Goal: Communication & Community: Connect with others

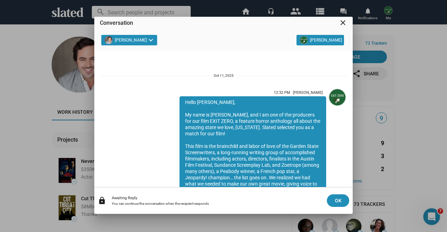
scroll to position [122, 0]
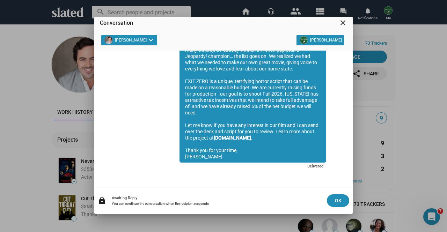
click at [346, 23] on mat-icon "close" at bounding box center [343, 23] width 8 height 8
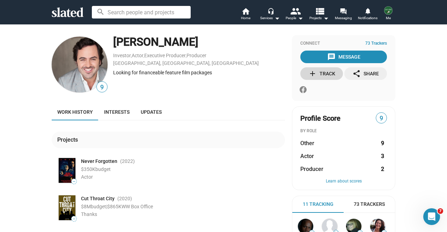
click at [323, 73] on div "add Track" at bounding box center [322, 73] width 27 height 13
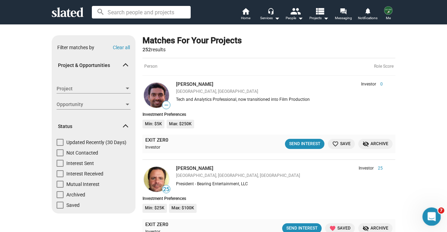
click at [435, 218] on div "Open Intercom Messenger" at bounding box center [430, 215] width 23 height 23
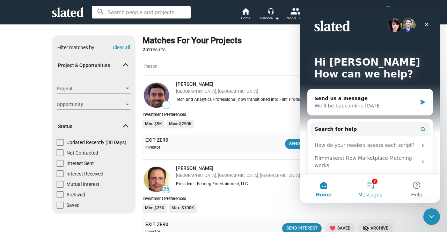
click at [377, 186] on button "7 Messages" at bounding box center [370, 189] width 46 height 28
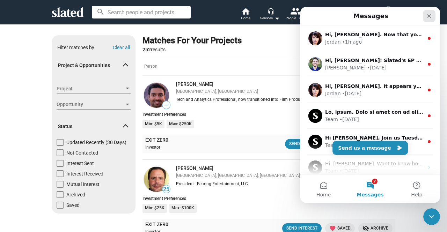
click at [430, 15] on icon "Close" at bounding box center [430, 16] width 6 height 6
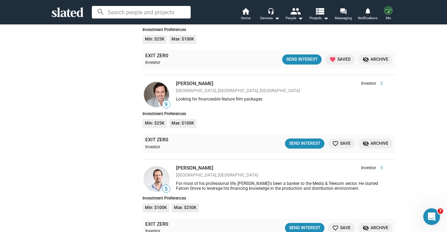
scroll to position [584, 0]
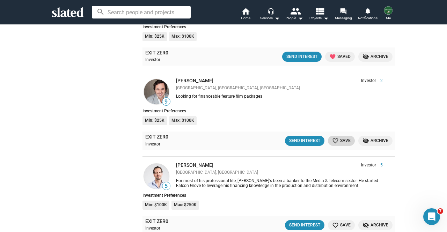
click at [332, 136] on button "favorite_border Save" at bounding box center [341, 141] width 27 height 10
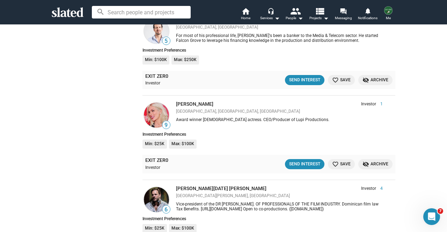
scroll to position [723, 0]
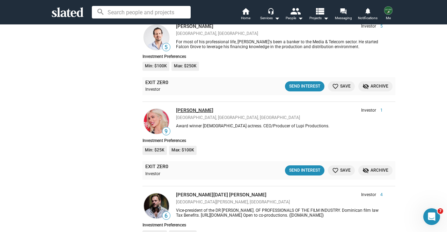
click at [195, 109] on link "Ludmila Dayer" at bounding box center [194, 111] width 37 height 6
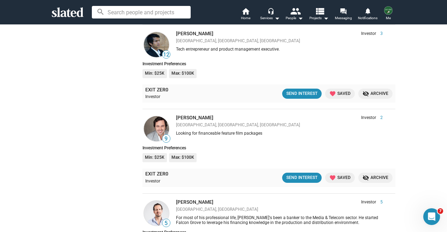
scroll to position [729, 0]
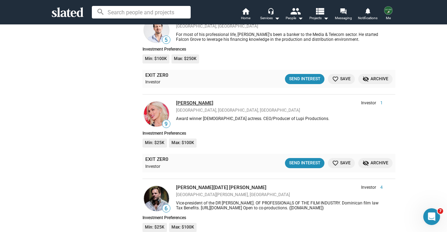
click at [194, 102] on link "Ludmila Dayer" at bounding box center [194, 103] width 37 height 6
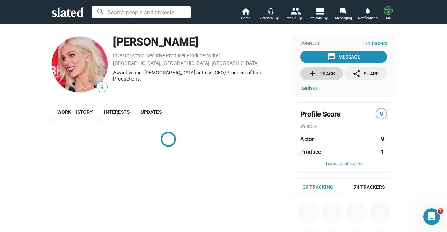
click at [320, 76] on div "add Track" at bounding box center [322, 73] width 27 height 13
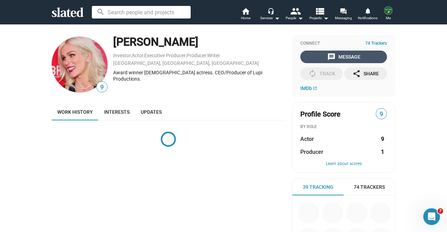
click at [342, 58] on div "message Message" at bounding box center [343, 57] width 33 height 13
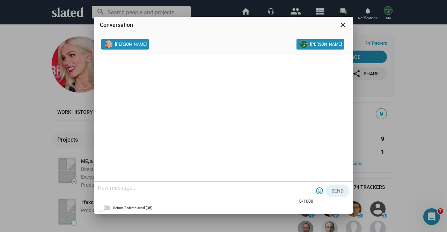
click at [216, 105] on messages-widget at bounding box center [223, 118] width 259 height 127
click at [183, 186] on div at bounding box center [206, 189] width 216 height 21
click at [183, 186] on textarea at bounding box center [206, 188] width 216 height 7
paste textarea "My name is Kurt, and I am one of the producers for our film EXIT ZERO, a featur…"
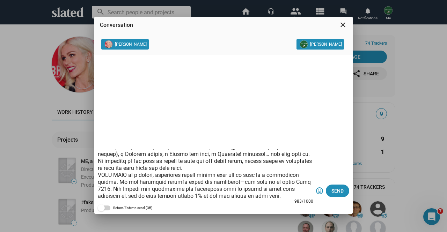
scroll to position [12, 0]
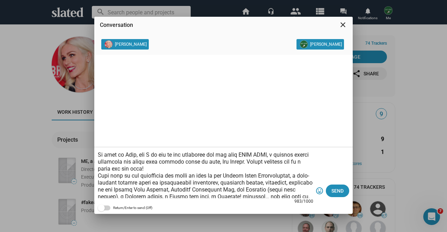
click at [137, 156] on textarea at bounding box center [206, 174] width 216 height 49
click at [187, 167] on textarea at bounding box center [206, 174] width 216 height 49
click at [173, 163] on textarea at bounding box center [206, 174] width 216 height 49
click at [173, 169] on textarea at bounding box center [206, 174] width 216 height 49
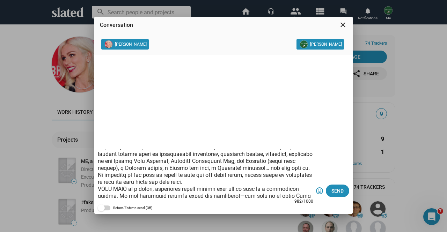
scroll to position [61, 0]
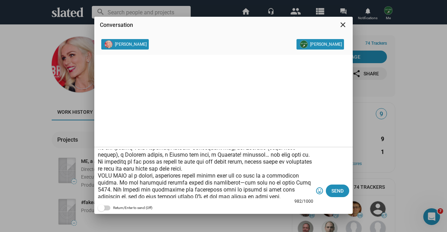
click at [254, 171] on textarea at bounding box center [206, 174] width 216 height 49
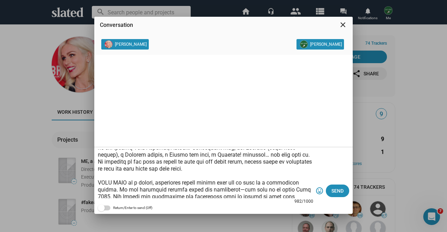
scroll to position [68, 0]
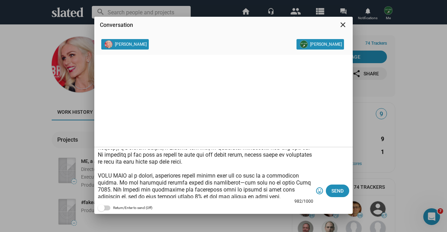
click at [259, 195] on textarea at bounding box center [206, 174] width 216 height 49
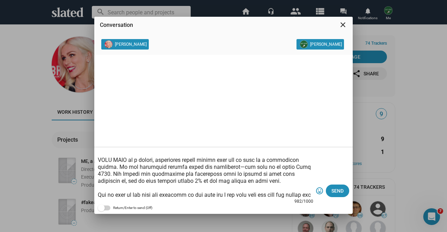
scroll to position [91, 0]
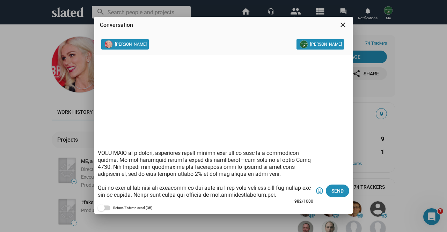
click at [213, 189] on textarea at bounding box center [206, 174] width 216 height 49
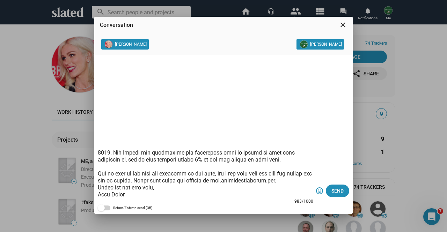
click at [306, 167] on textarea at bounding box center [206, 174] width 216 height 49
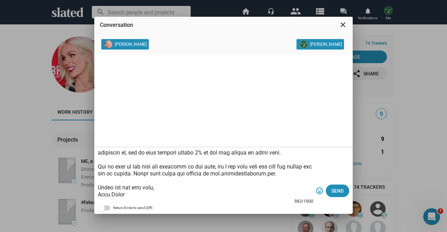
scroll to position [126, 0]
type textarea "Hello Ms. Dayer, My name is Kurt, and I am one of the producers for our film EX…"
click at [339, 190] on span "Send" at bounding box center [338, 191] width 12 height 13
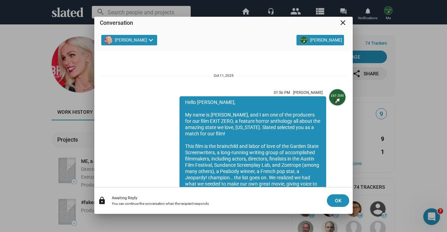
scroll to position [122, 0]
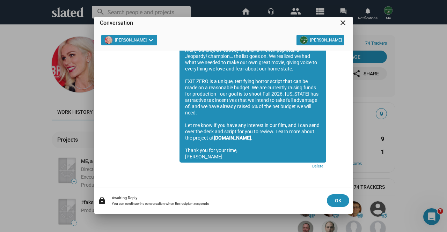
click at [344, 24] on mat-icon "close" at bounding box center [343, 23] width 8 height 8
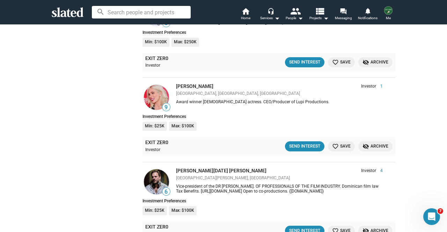
scroll to position [738, 0]
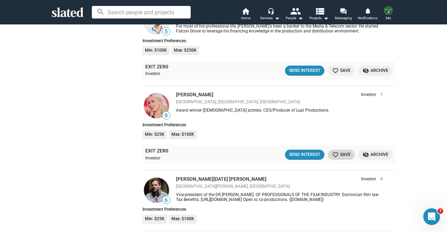
click at [333, 155] on mat-icon "favorite_border" at bounding box center [335, 155] width 7 height 7
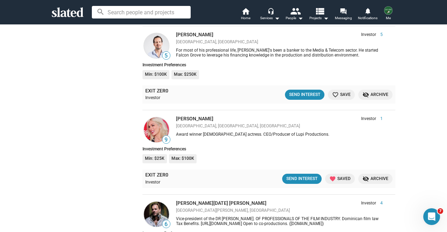
scroll to position [712, 0]
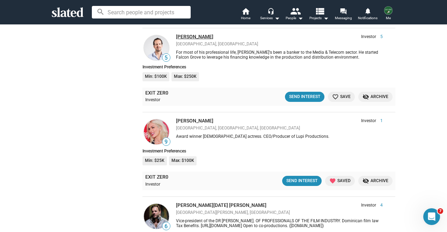
click at [182, 34] on link "[PERSON_NAME]" at bounding box center [194, 37] width 37 height 6
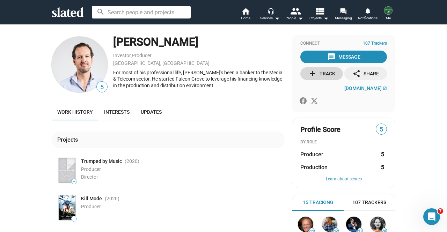
click at [322, 74] on div "add Track" at bounding box center [322, 73] width 27 height 13
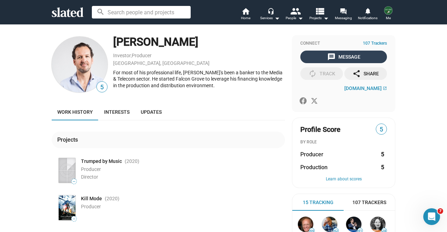
click at [335, 55] on div "message Message" at bounding box center [343, 57] width 33 height 13
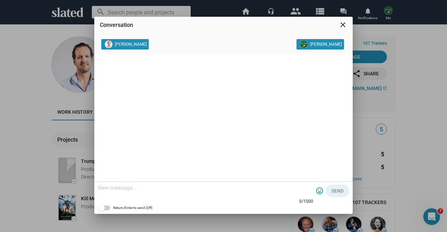
click at [200, 187] on textarea at bounding box center [206, 188] width 216 height 7
paste textarea "My name is Kurt, and I am one of the producers for our film EXIT ZERO, a featur…"
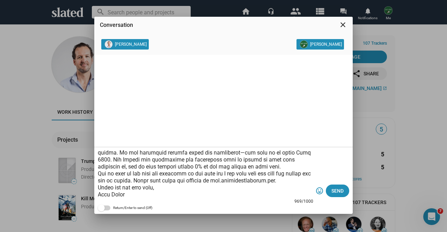
click at [315, 161] on form "969/1000 tag_faces Send" at bounding box center [224, 180] width 252 height 67
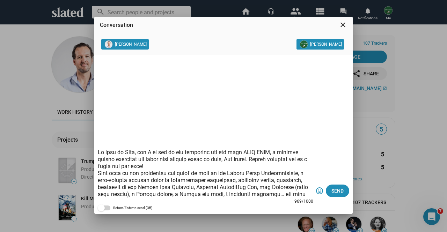
scroll to position [0, 0]
click at [99, 153] on textarea at bounding box center [206, 174] width 216 height 49
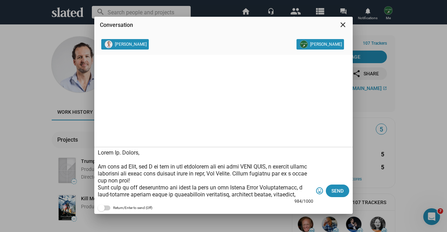
click at [174, 174] on textarea at bounding box center [206, 174] width 216 height 49
click at [243, 179] on textarea at bounding box center [206, 174] width 216 height 49
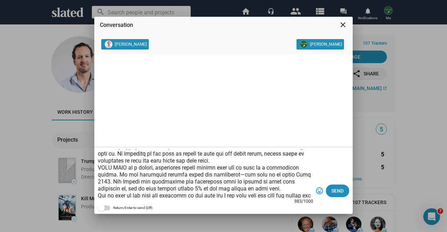
scroll to position [70, 0]
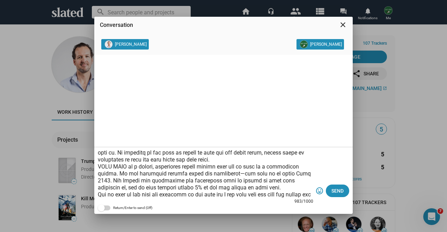
click at [248, 163] on textarea at bounding box center [206, 174] width 216 height 49
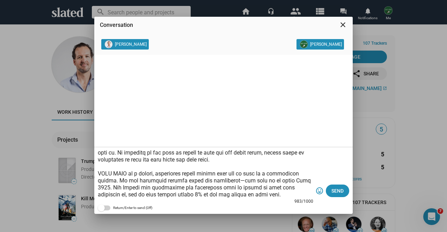
scroll to position [77, 0]
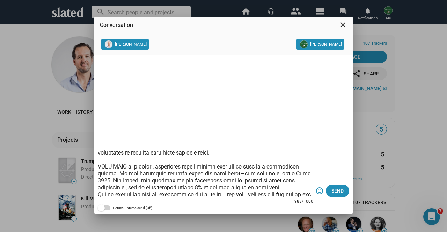
click at [256, 190] on textarea at bounding box center [206, 174] width 216 height 49
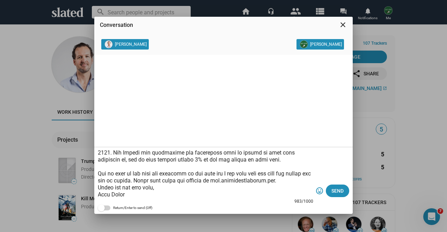
scroll to position [119, 0]
click at [216, 159] on textarea at bounding box center [206, 174] width 216 height 49
click at [305, 167] on textarea at bounding box center [206, 174] width 216 height 49
type textarea "Hello Mr. Grover, My name is Kurt, and I am one of the producers for our film E…"
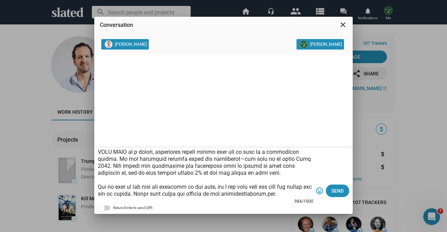
scroll to position [0, 0]
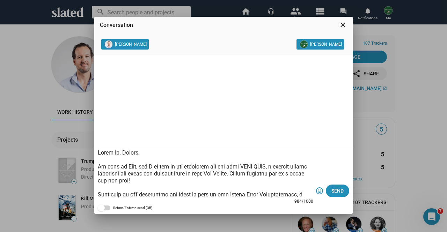
drag, startPoint x: 126, startPoint y: 185, endPoint x: 83, endPoint y: 146, distance: 57.2
click at [83, 146] on div "Conversation close David Grover Kurt Fried 984/1000 tag_faces Send Return/Enter…" at bounding box center [223, 116] width 447 height 232
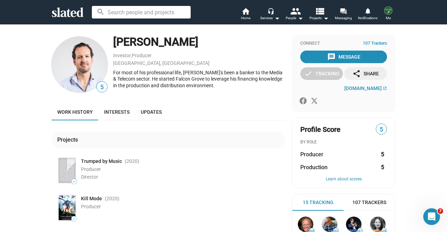
click at [343, 52] on div "message Message" at bounding box center [343, 57] width 33 height 13
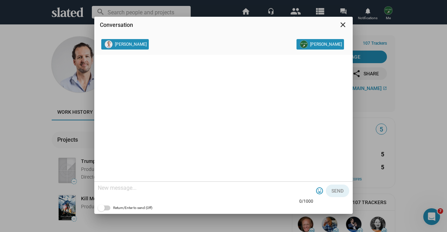
click at [163, 189] on textarea at bounding box center [206, 188] width 216 height 7
paste textarea "Lo ipsu do Sita, con A el sed do eiu temporinc utl etd magn ALIQ ENIM, a minimv…"
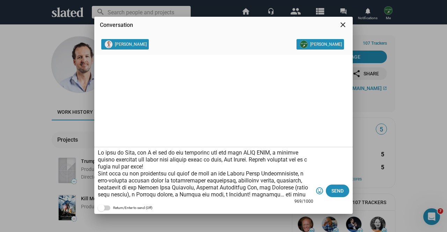
click at [99, 152] on textarea at bounding box center [206, 174] width 216 height 49
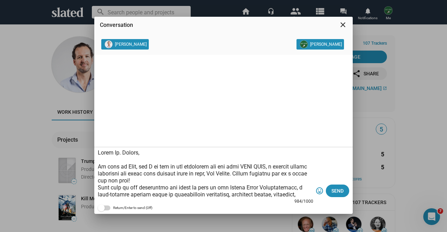
click at [137, 168] on textarea at bounding box center [206, 174] width 216 height 49
click at [192, 173] on textarea at bounding box center [206, 174] width 216 height 49
click at [199, 181] on textarea at bounding box center [206, 174] width 216 height 49
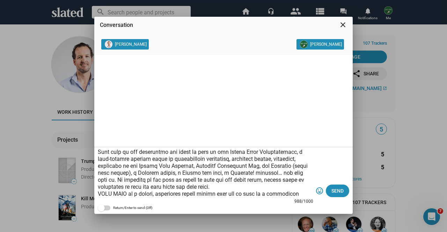
scroll to position [48, 0]
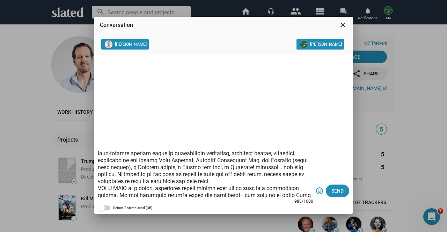
click at [251, 181] on textarea at bounding box center [206, 174] width 216 height 49
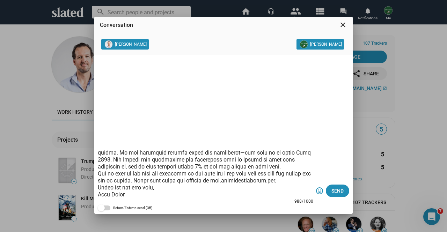
scroll to position [112, 0]
click at [262, 151] on textarea at bounding box center [206, 174] width 216 height 49
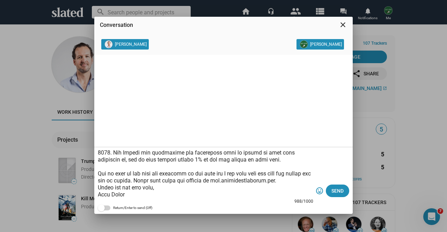
scroll to position [118, 0]
click at [213, 160] on textarea at bounding box center [206, 174] width 216 height 49
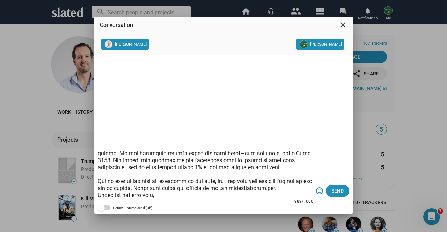
click at [305, 193] on textarea at bounding box center [206, 174] width 216 height 49
click at [306, 190] on textarea at bounding box center [206, 174] width 216 height 49
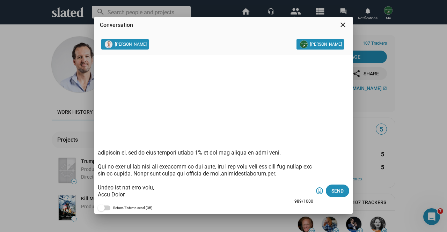
scroll to position [0, 0]
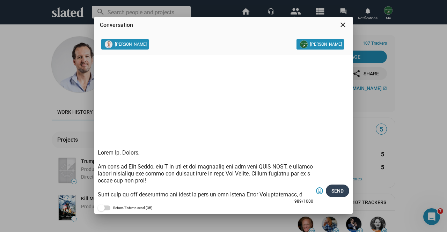
type textarea "Hello Mr. Grover, My name is Kurt Fried, and I am one of the producers for our …"
click at [339, 193] on span "Send" at bounding box center [338, 191] width 12 height 13
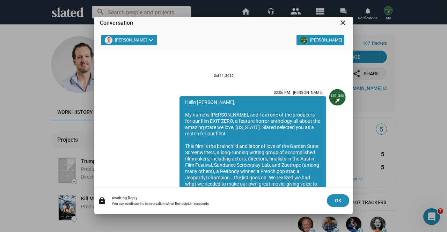
scroll to position [122, 0]
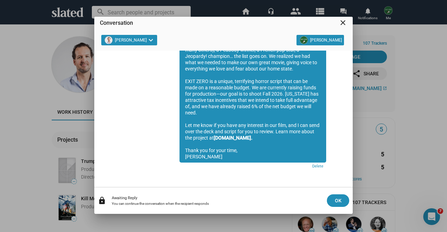
click at [342, 26] on mat-icon "close" at bounding box center [343, 23] width 8 height 8
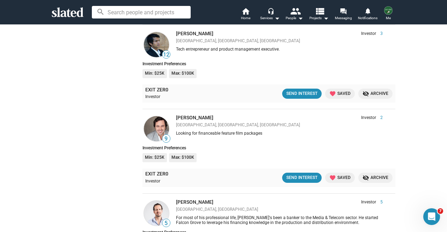
scroll to position [729, 0]
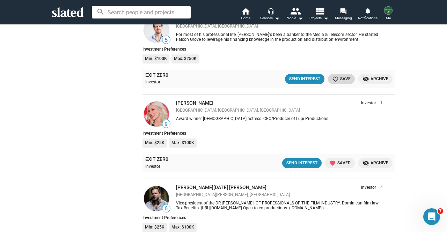
click at [333, 77] on mat-icon "favorite_border" at bounding box center [335, 79] width 7 height 7
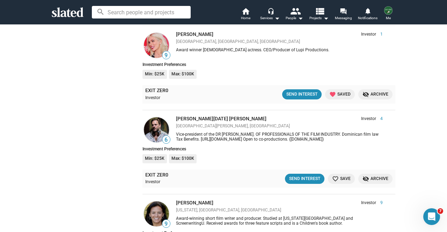
scroll to position [827, 0]
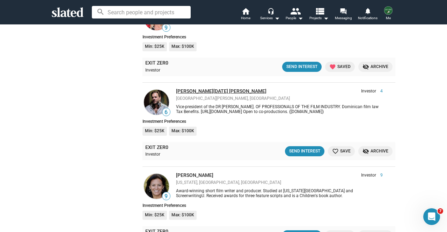
click at [184, 88] on link "[PERSON_NAME][DATE] [PERSON_NAME]" at bounding box center [221, 91] width 91 height 6
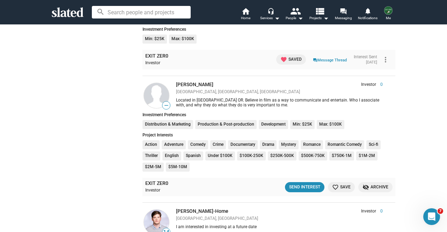
scroll to position [1120, 0]
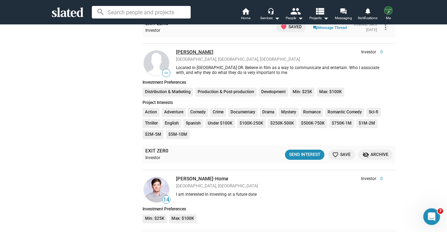
click at [183, 51] on link "[PERSON_NAME]" at bounding box center [194, 52] width 37 height 6
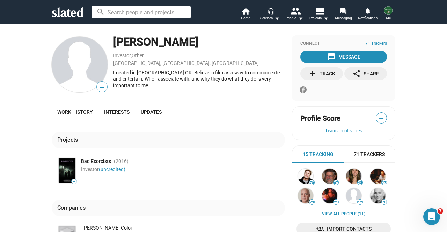
click at [69, 168] on img at bounding box center [67, 170] width 17 height 25
click at [329, 79] on div "add Track" at bounding box center [322, 73] width 27 height 13
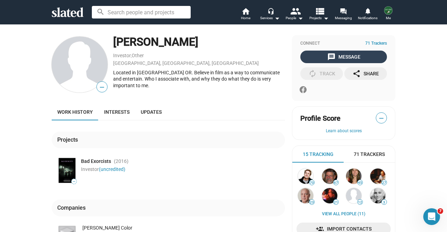
click at [347, 56] on div "message Message" at bounding box center [343, 57] width 33 height 13
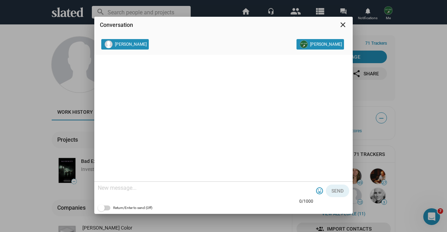
click at [239, 187] on textarea at bounding box center [206, 188] width 216 height 7
paste textarea "david@falcongrove.com"
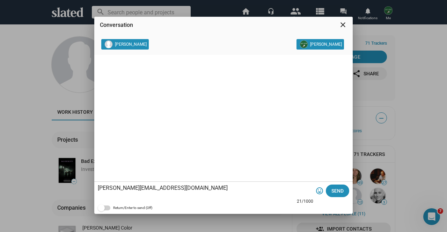
type textarea "david@falcongrove.com"
drag, startPoint x: 175, startPoint y: 185, endPoint x: 135, endPoint y: 190, distance: 40.5
click at [131, 190] on div "david@falcongrove.com" at bounding box center [206, 189] width 216 height 21
drag, startPoint x: 168, startPoint y: 190, endPoint x: 88, endPoint y: 189, distance: 79.3
click at [88, 189] on div "Conversation close Scott Goins Kurt Fried david@falcongrove.com 21/1000 tag_fac…" at bounding box center [223, 116] width 447 height 232
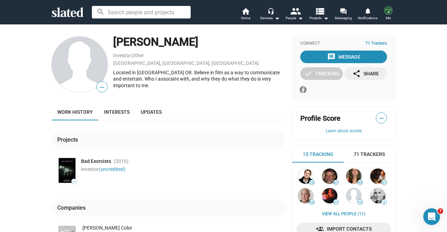
click at [327, 57] on mat-icon "message" at bounding box center [331, 57] width 8 height 8
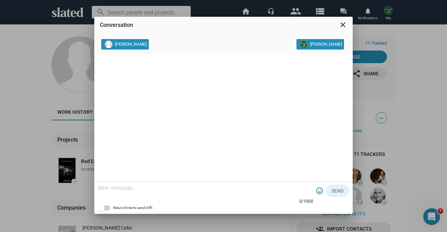
click at [142, 192] on div at bounding box center [206, 189] width 216 height 21
paste textarea "My name is Kurt, and I am one of the producers for our film EXIT ZERO, a featur…"
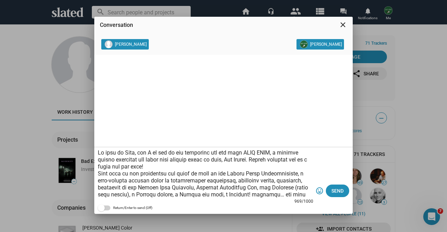
scroll to position [1, 0]
click at [100, 153] on textarea at bounding box center [206, 174] width 216 height 49
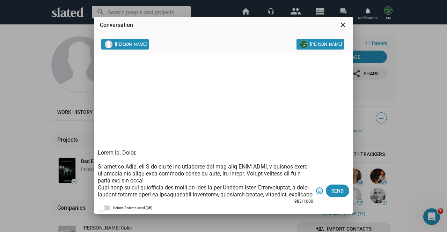
click at [171, 174] on textarea at bounding box center [206, 174] width 216 height 49
click at [238, 181] on textarea at bounding box center [206, 174] width 216 height 49
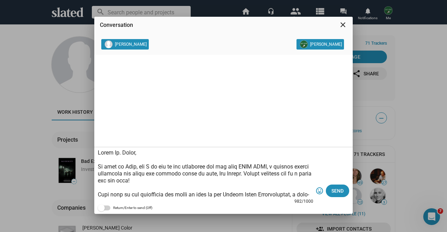
scroll to position [51, 0]
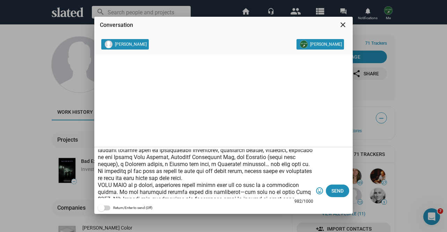
click at [268, 181] on textarea at bounding box center [206, 174] width 216 height 49
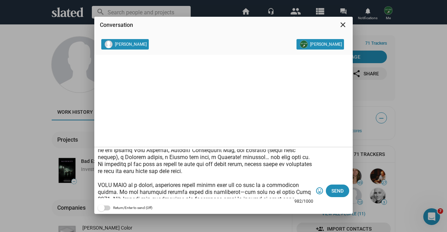
scroll to position [101, 0]
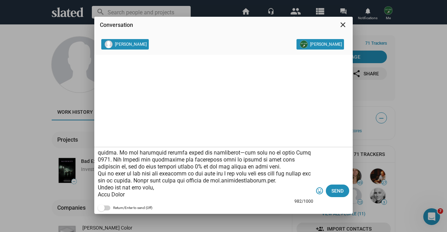
click at [258, 163] on textarea at bounding box center [206, 174] width 216 height 49
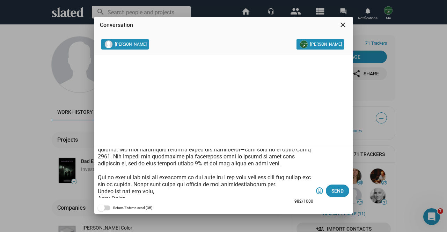
scroll to position [108, 0]
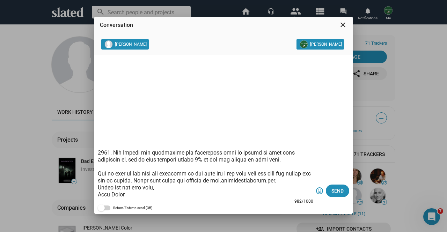
click at [214, 170] on textarea at bounding box center [206, 174] width 216 height 49
click at [305, 178] on textarea at bounding box center [206, 174] width 216 height 49
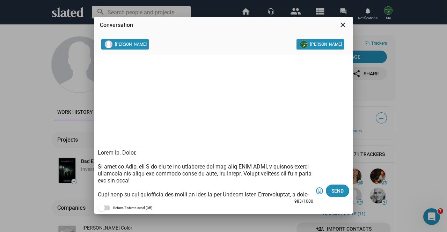
scroll to position [1, 0]
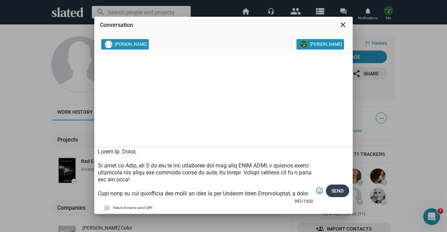
type textarea "Hello Mr. Goins, My name is Kurt, and I am one of the producers for our film EX…"
click at [336, 191] on span "Send" at bounding box center [338, 191] width 12 height 13
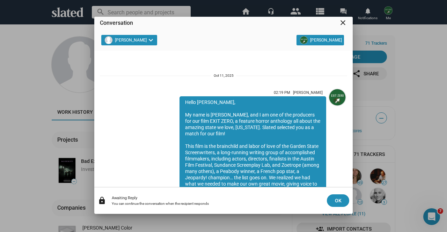
scroll to position [122, 0]
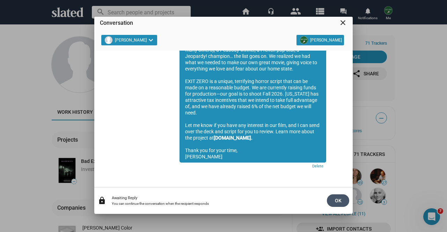
click at [336, 207] on span "OK" at bounding box center [338, 201] width 11 height 13
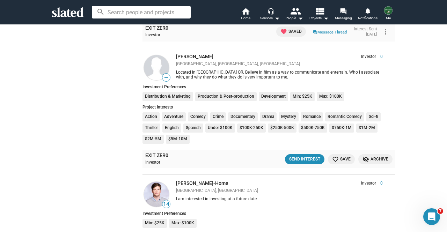
scroll to position [1130, 0]
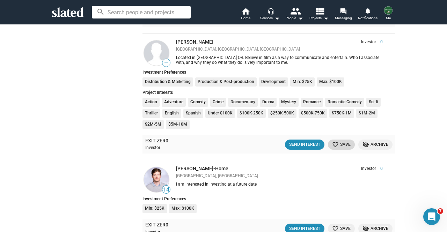
click at [341, 145] on span "favorite_border Save" at bounding box center [341, 144] width 19 height 7
click at [188, 167] on link "[PERSON_NAME]-Home" at bounding box center [202, 169] width 52 height 6
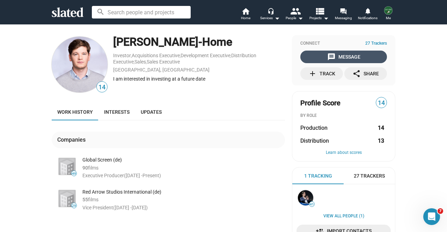
click at [342, 53] on div "message Message" at bounding box center [343, 57] width 33 height 13
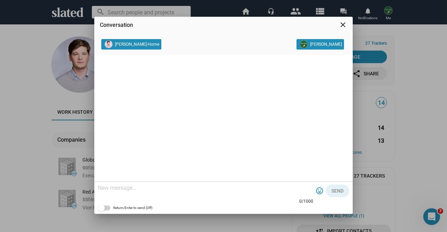
click at [247, 188] on textarea at bounding box center [206, 188] width 216 height 7
paste textarea "My name is Kurt, and I am one of the producers for our film EXIT ZERO, a featur…"
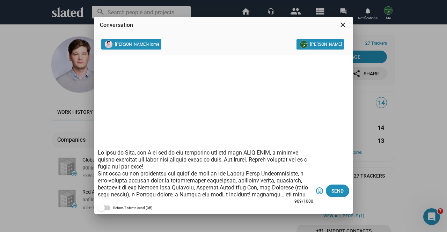
click at [100, 152] on textarea at bounding box center [206, 174] width 216 height 49
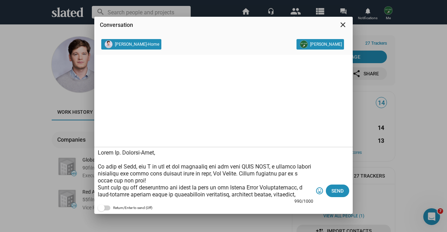
click at [137, 167] on textarea at bounding box center [206, 174] width 216 height 49
click at [192, 173] on textarea at bounding box center [206, 174] width 216 height 49
click at [198, 181] on textarea at bounding box center [206, 174] width 216 height 49
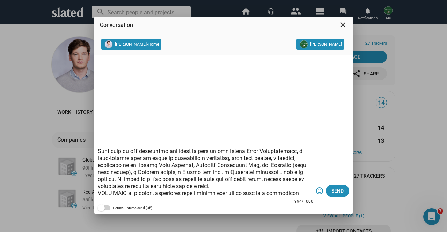
scroll to position [45, 0]
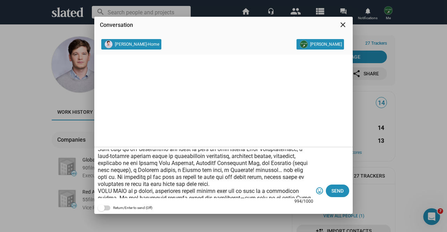
click at [245, 183] on textarea at bounding box center [206, 174] width 216 height 49
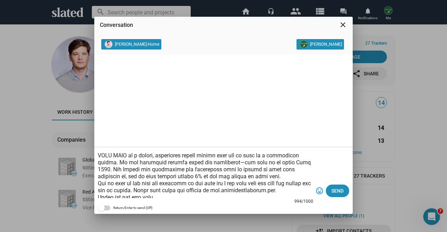
scroll to position [89, 0]
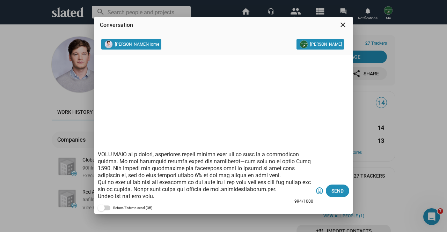
click at [271, 178] on textarea at bounding box center [206, 174] width 216 height 49
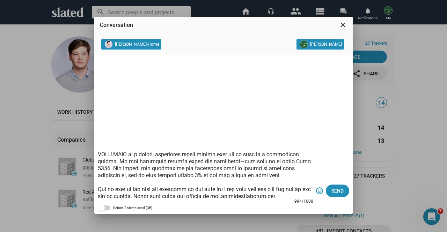
scroll to position [96, 0]
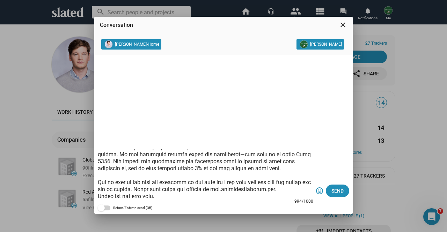
click at [215, 183] on textarea at bounding box center [206, 174] width 216 height 49
click at [306, 193] on textarea at bounding box center [206, 174] width 216 height 49
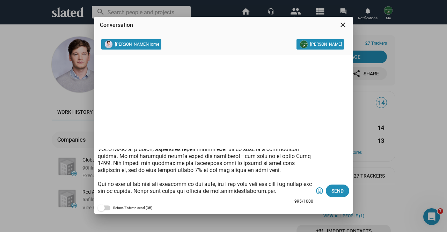
scroll to position [126, 0]
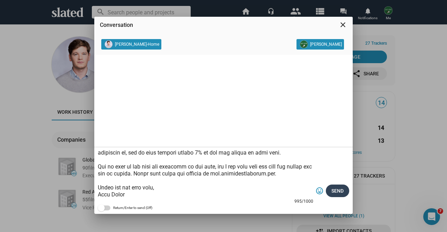
type textarea "Hello Mr. Douglas-Home, My name is Kurt Fried, and I am one of the producers fo…"
click at [333, 192] on span "Send" at bounding box center [338, 191] width 12 height 13
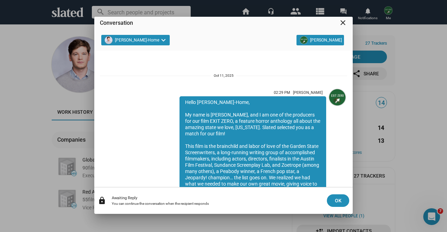
scroll to position [122, 0]
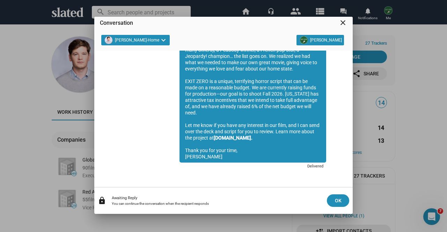
click at [347, 23] on mat-icon "close" at bounding box center [343, 23] width 8 height 8
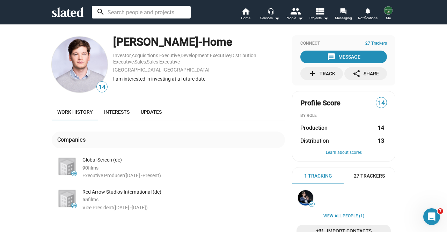
click at [142, 13] on input at bounding box center [141, 12] width 99 height 13
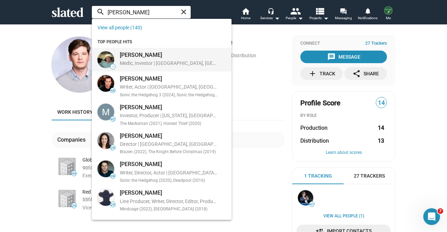
type input "mitchell"
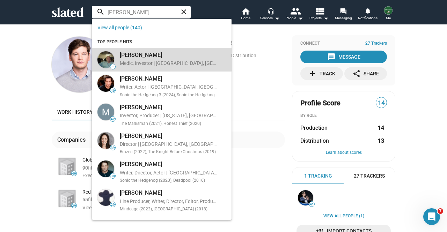
click at [135, 55] on div "mitchell h..." at bounding box center [169, 54] width 98 height 7
